Goal: Task Accomplishment & Management: Manage account settings

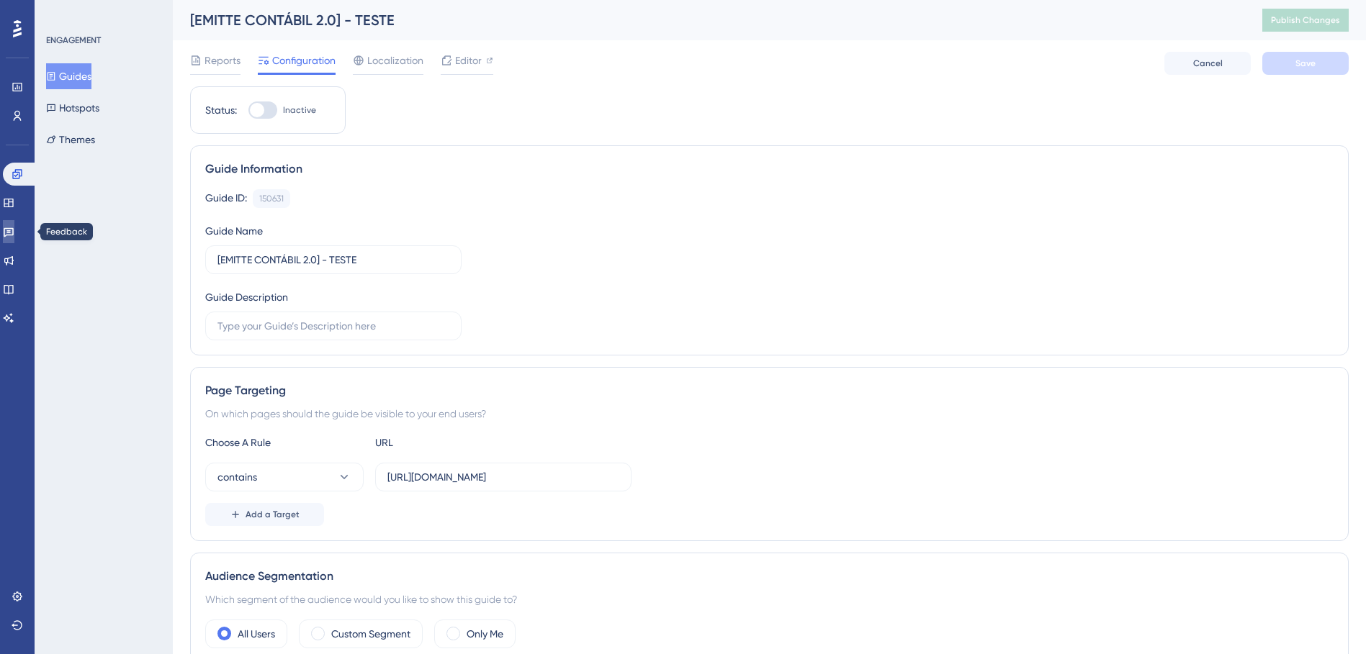
click at [14, 236] on icon at bounding box center [9, 232] width 12 height 12
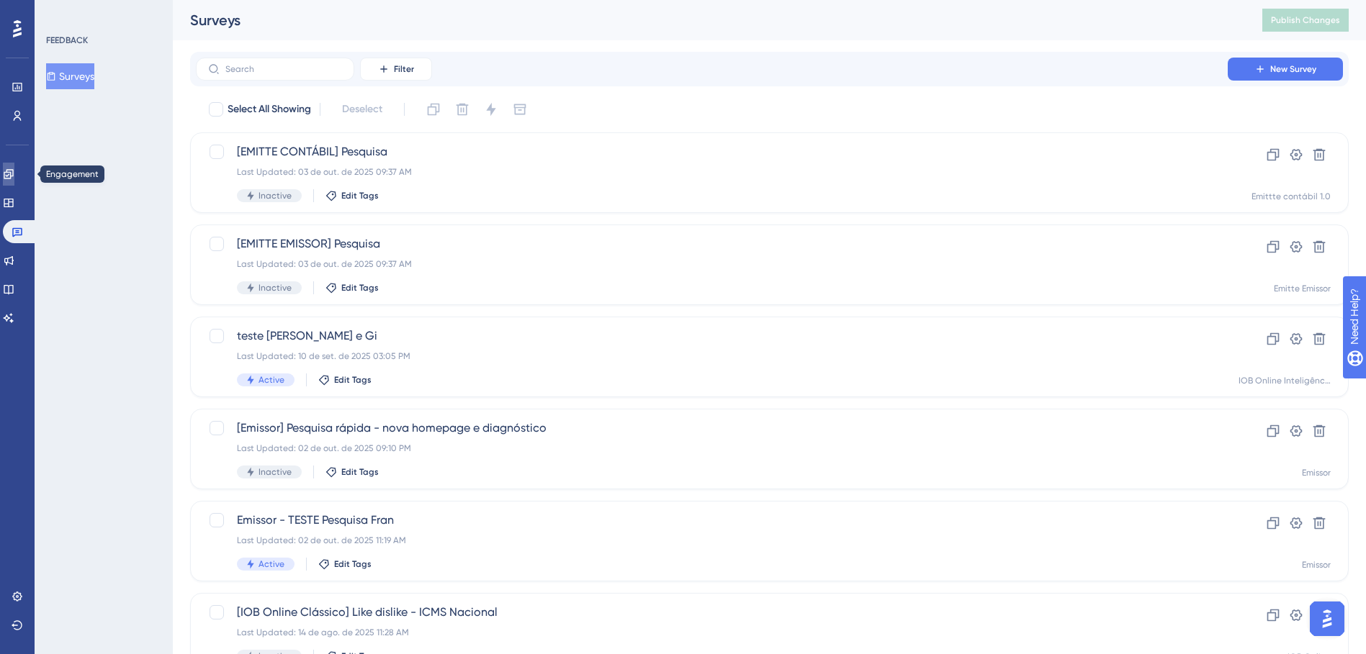
click at [13, 174] on icon at bounding box center [8, 173] width 9 height 9
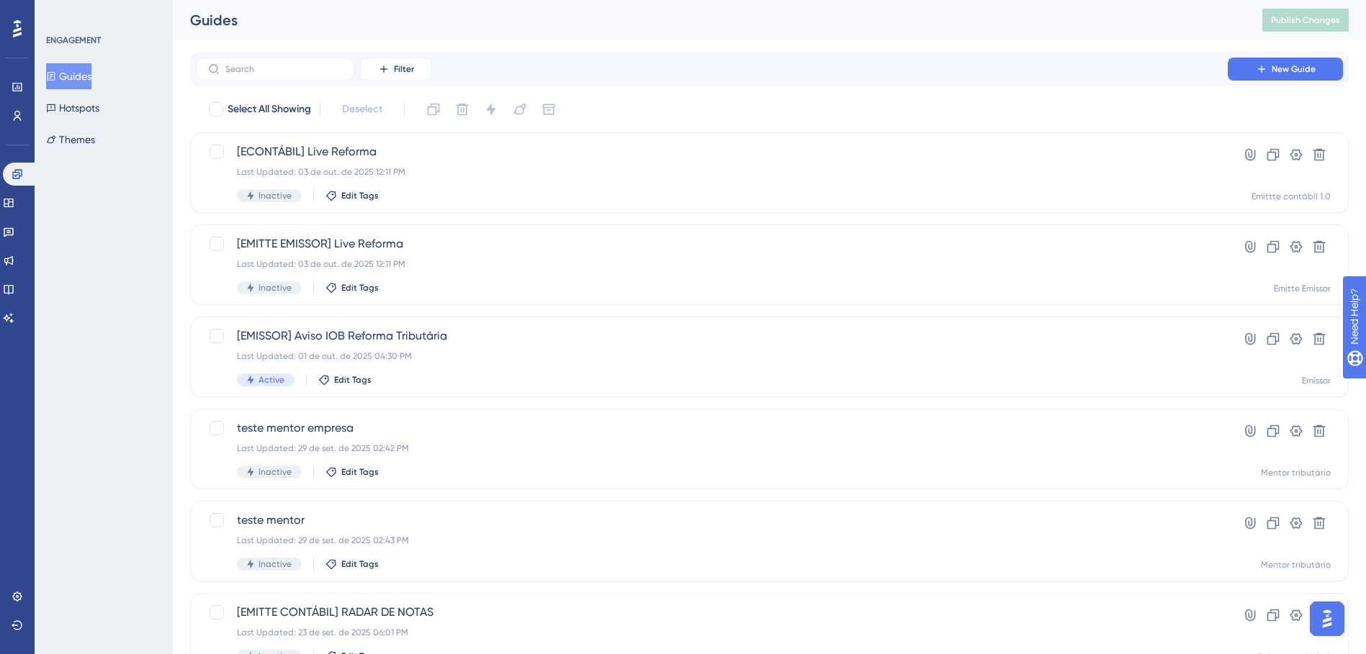
click at [139, 257] on div "ENGAGEMENT Guides Hotspots Themes" at bounding box center [104, 327] width 138 height 654
click at [1315, 247] on icon at bounding box center [1319, 247] width 12 height 12
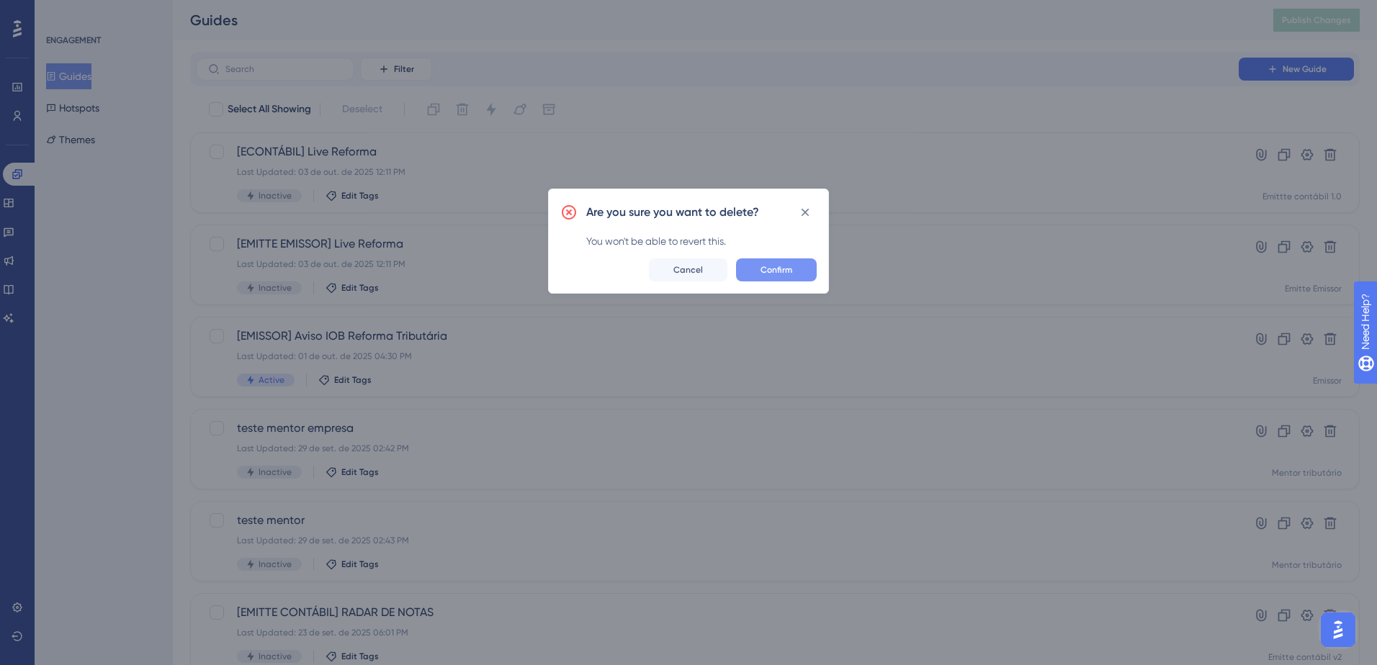
click at [788, 271] on span "Confirm" at bounding box center [776, 270] width 32 height 12
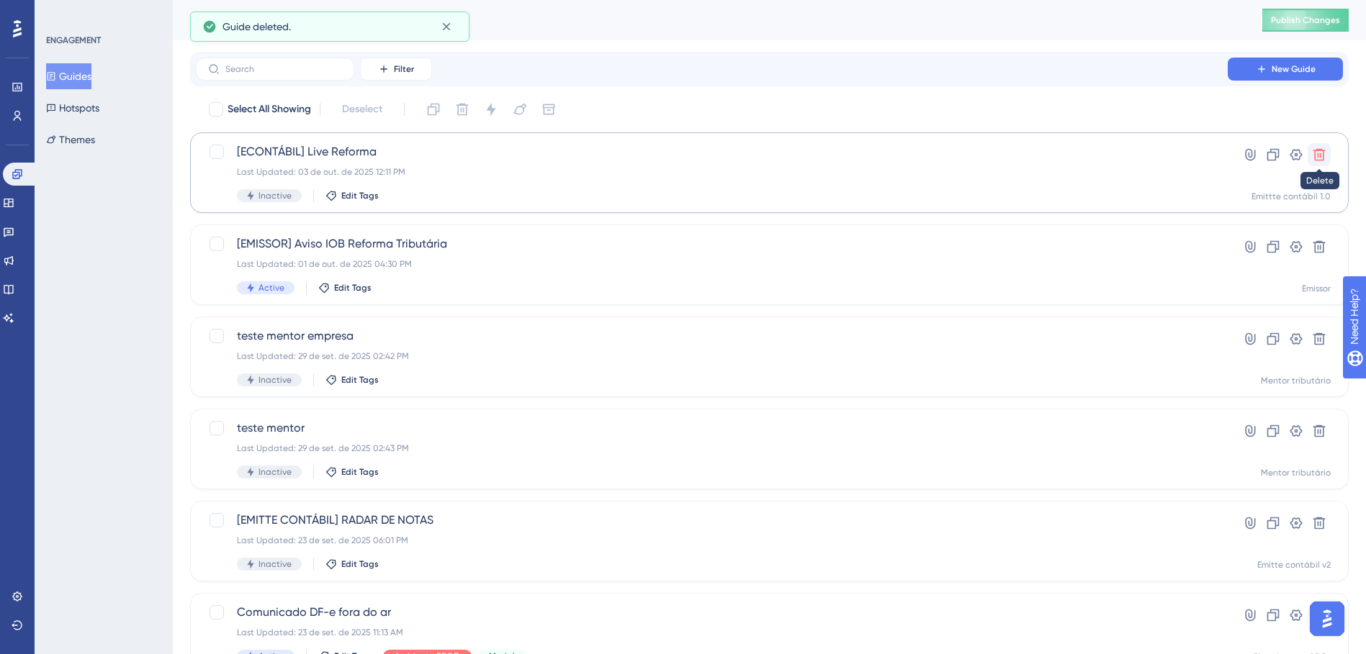
click at [1325, 158] on icon at bounding box center [1319, 155] width 14 height 14
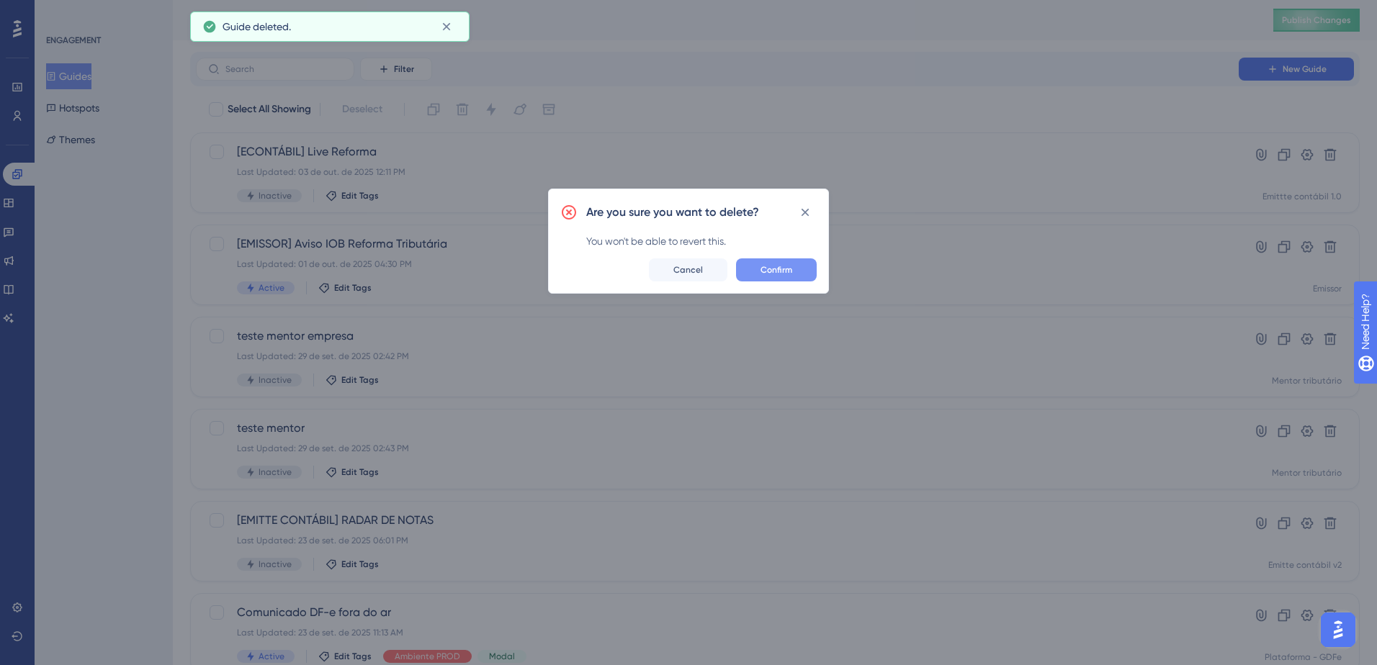
click at [765, 266] on span "Confirm" at bounding box center [776, 270] width 32 height 12
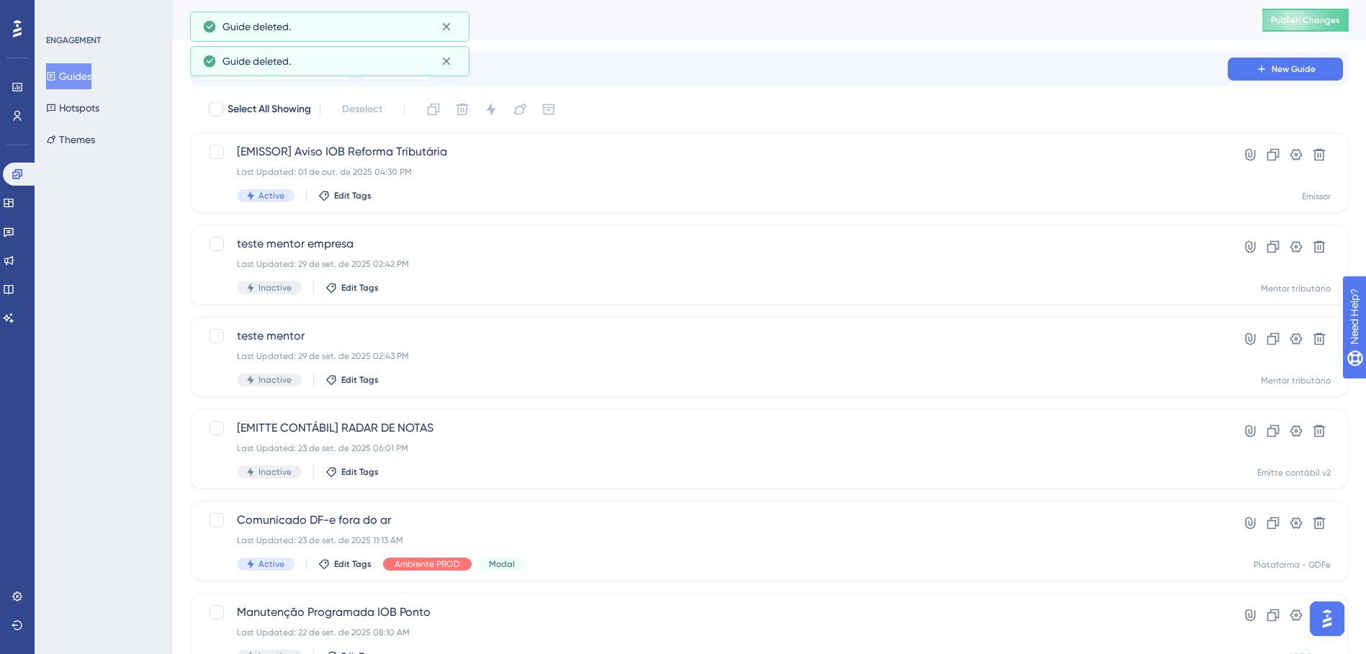
click at [81, 264] on div "ENGAGEMENT Guides Hotspots Themes" at bounding box center [104, 327] width 138 height 654
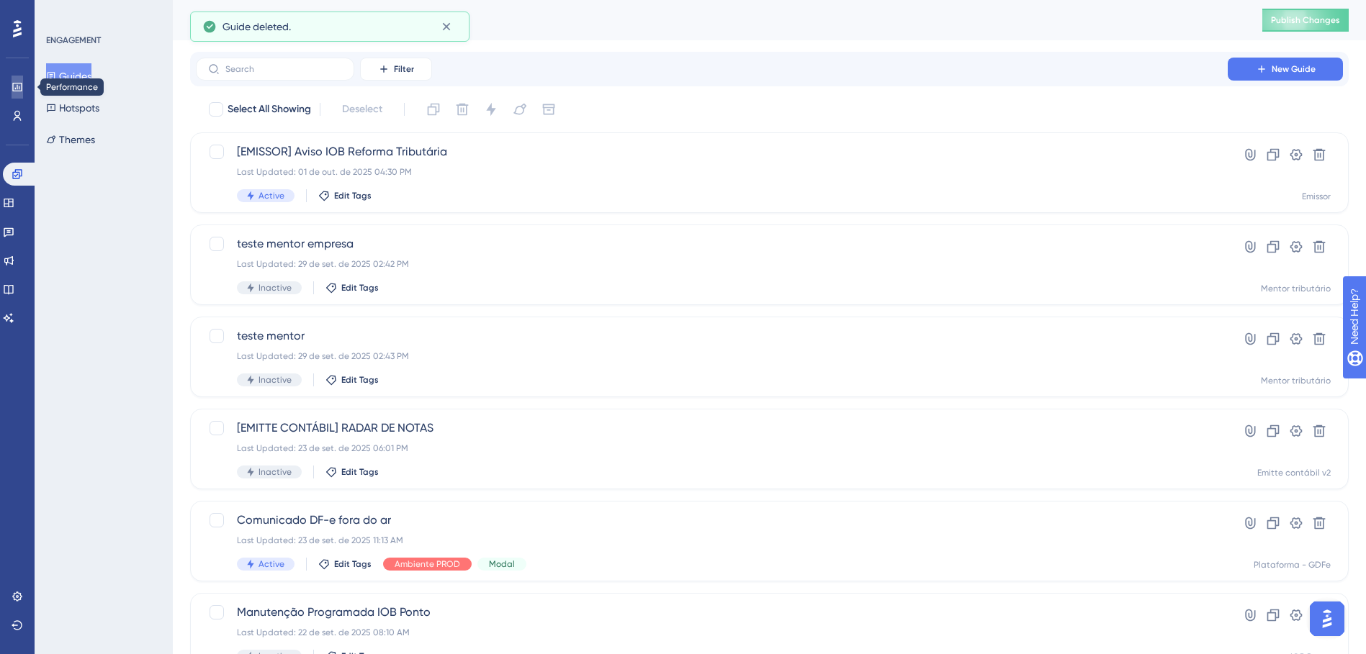
click at [20, 86] on icon at bounding box center [18, 87] width 12 height 12
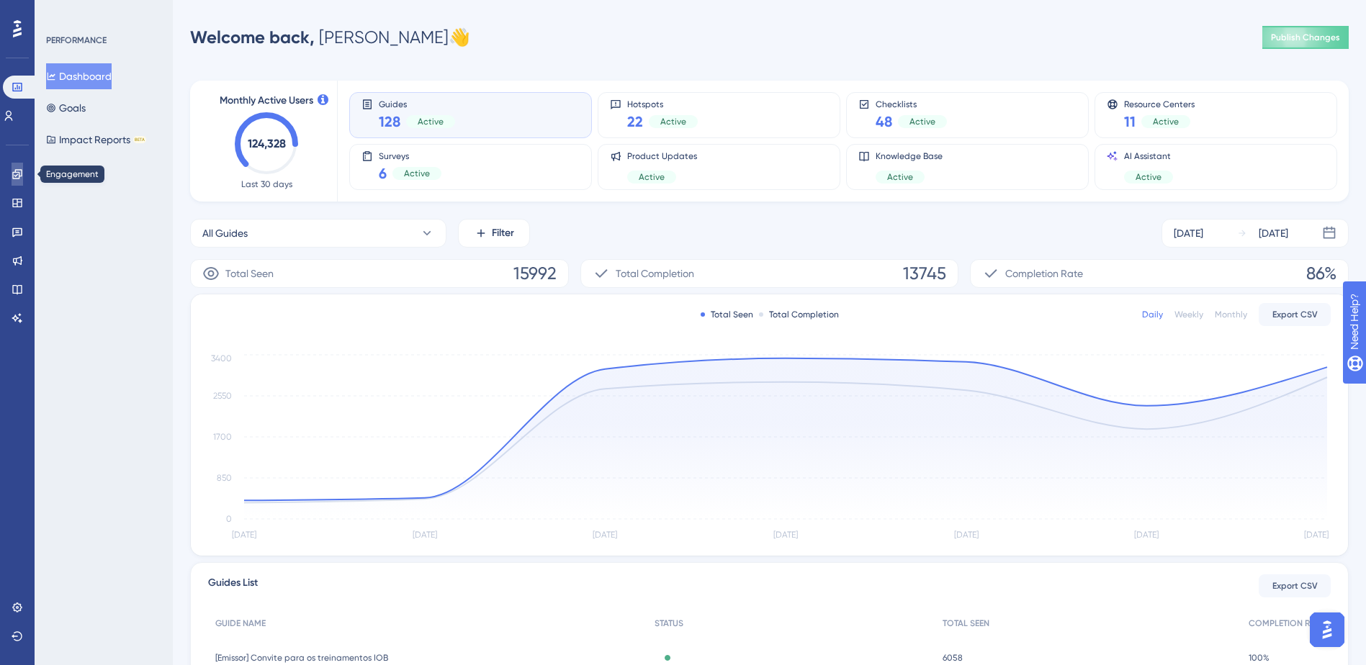
click at [14, 178] on icon at bounding box center [18, 174] width 12 height 12
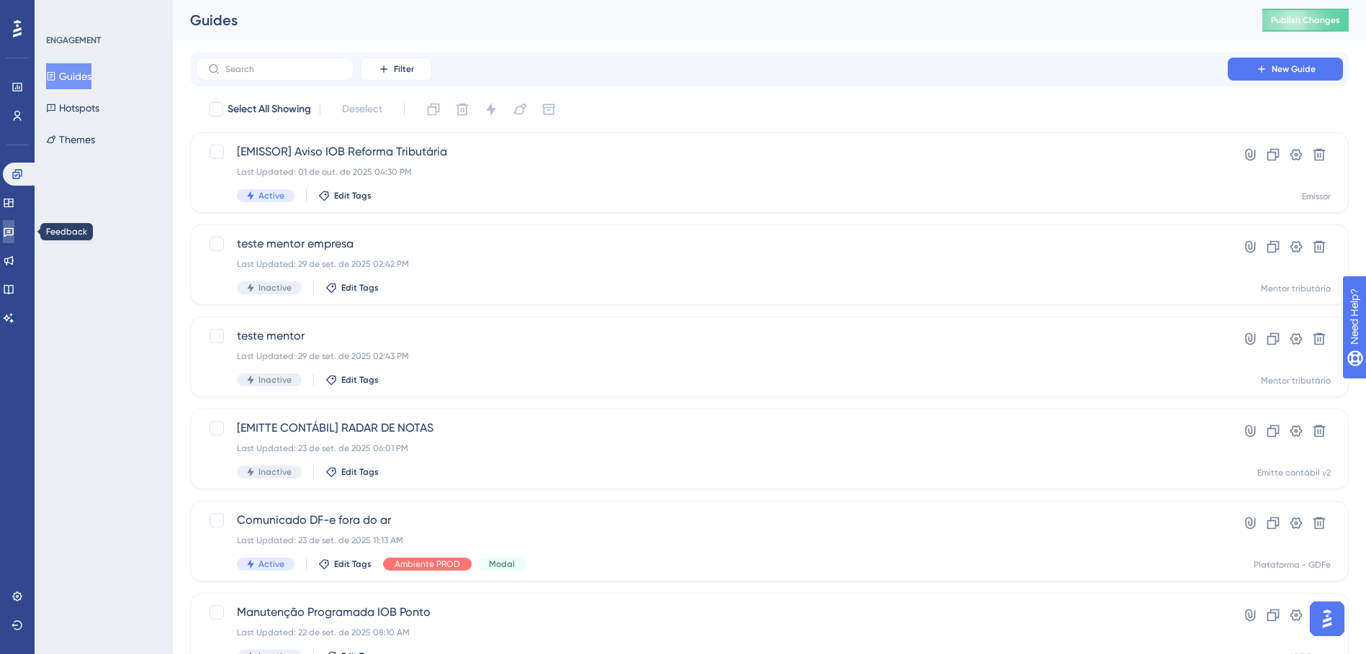
click at [14, 229] on link at bounding box center [9, 231] width 12 height 23
